Goal: Navigation & Orientation: Find specific page/section

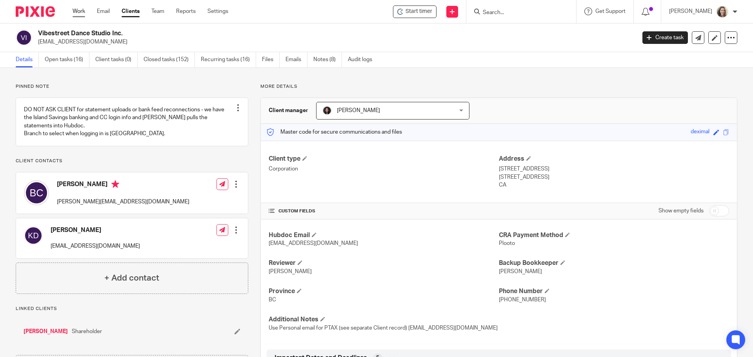
drag, startPoint x: 0, startPoint y: 0, endPoint x: 80, endPoint y: 10, distance: 81.0
click at [80, 10] on link "Work" at bounding box center [79, 11] width 13 height 8
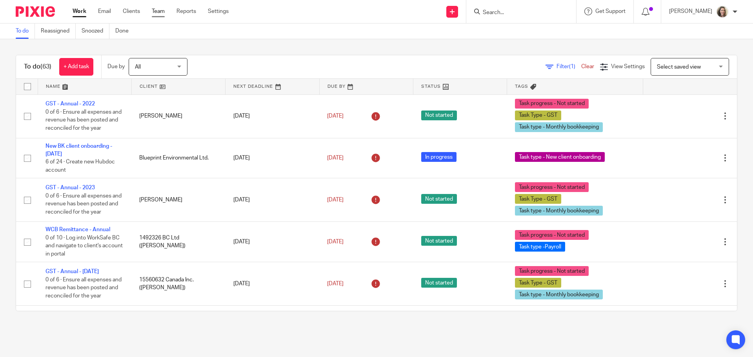
click at [159, 13] on link "Team" at bounding box center [158, 11] width 13 height 8
